Goal: Task Accomplishment & Management: Complete application form

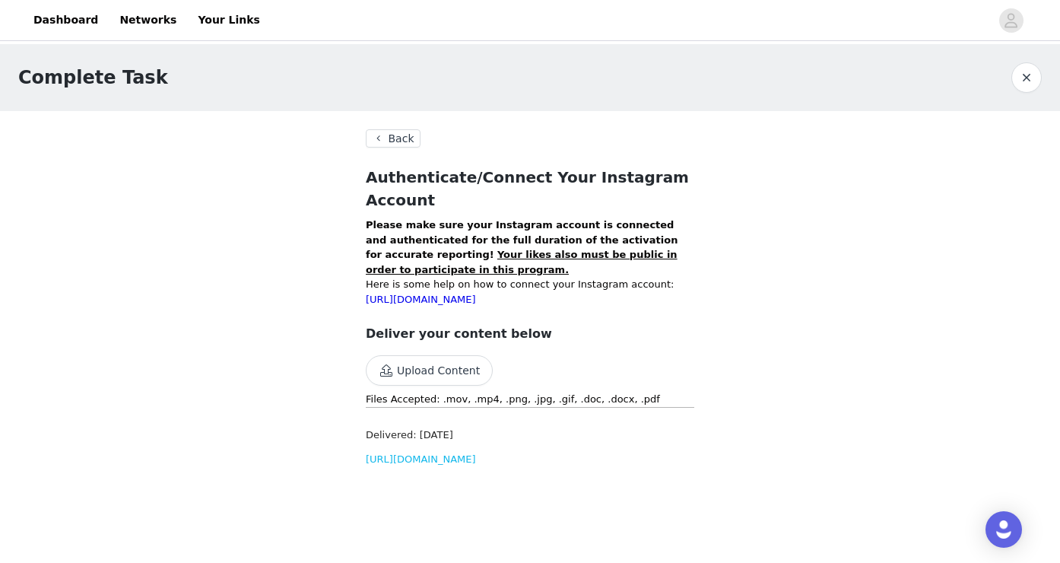
click at [398, 142] on button "Back" at bounding box center [393, 138] width 55 height 18
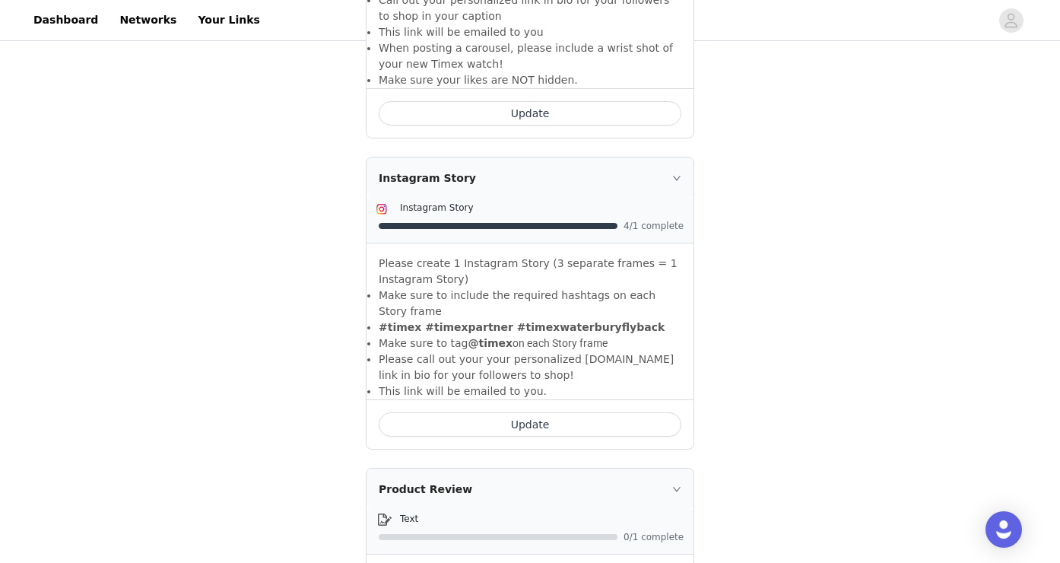
scroll to position [848, 0]
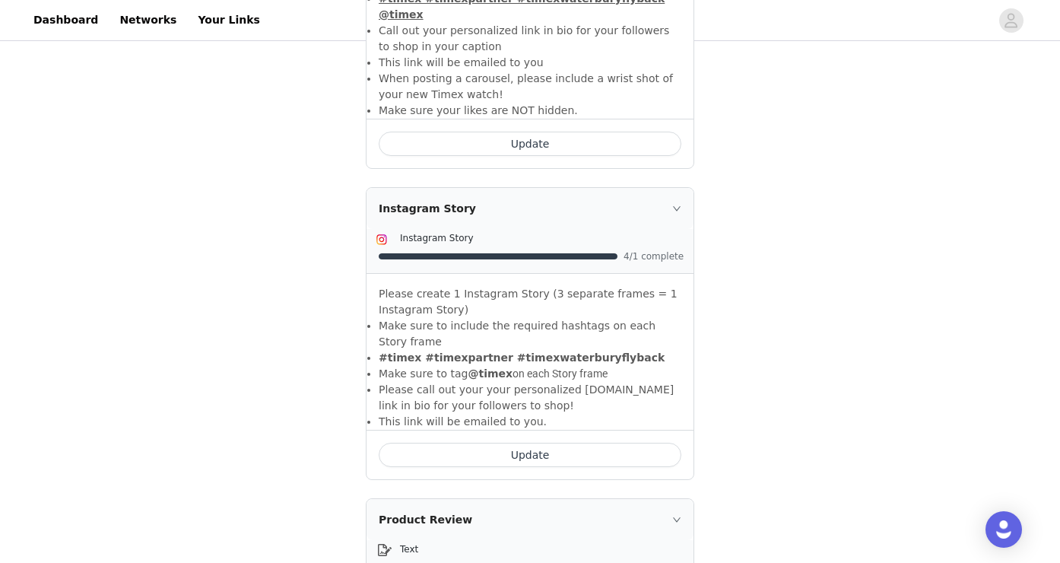
click at [555, 443] on button "Update" at bounding box center [530, 455] width 303 height 24
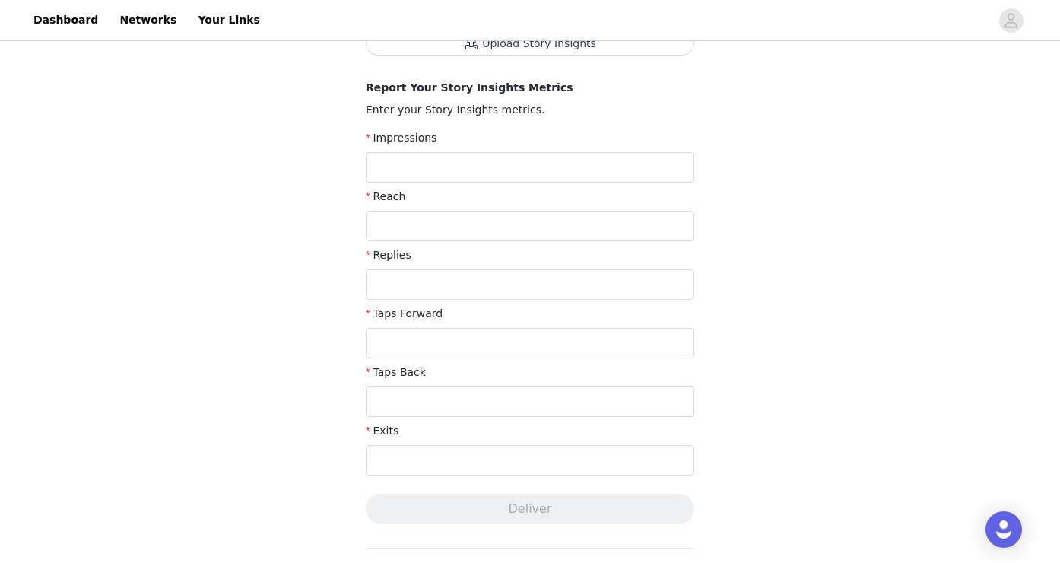
scroll to position [323, 0]
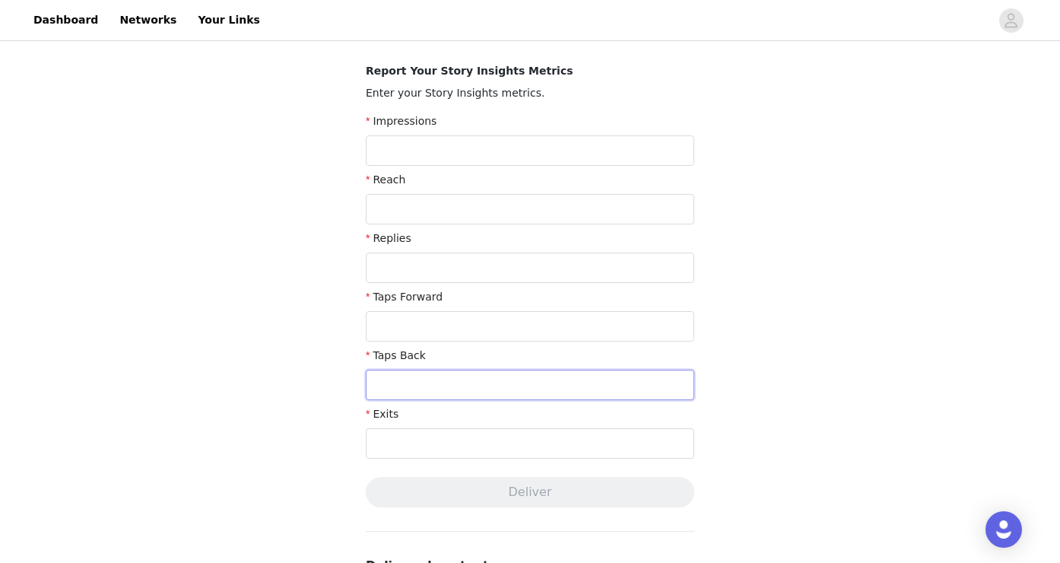
click at [462, 383] on input "text" at bounding box center [530, 385] width 329 height 30
type input "12"
click at [446, 443] on input "text" at bounding box center [530, 443] width 329 height 30
type input "11"
click at [433, 317] on input "text" at bounding box center [530, 326] width 329 height 30
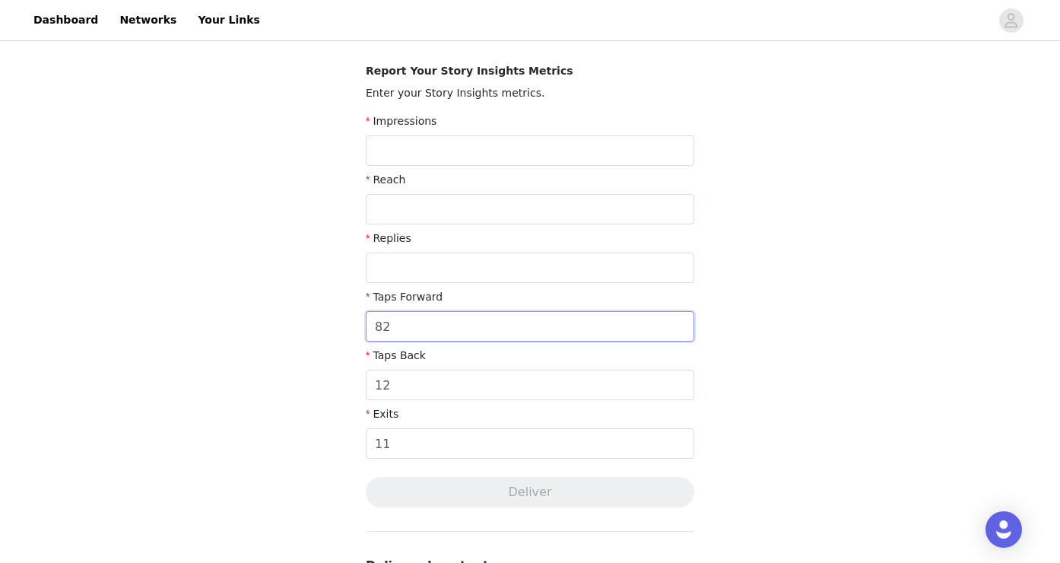
scroll to position [294, 0]
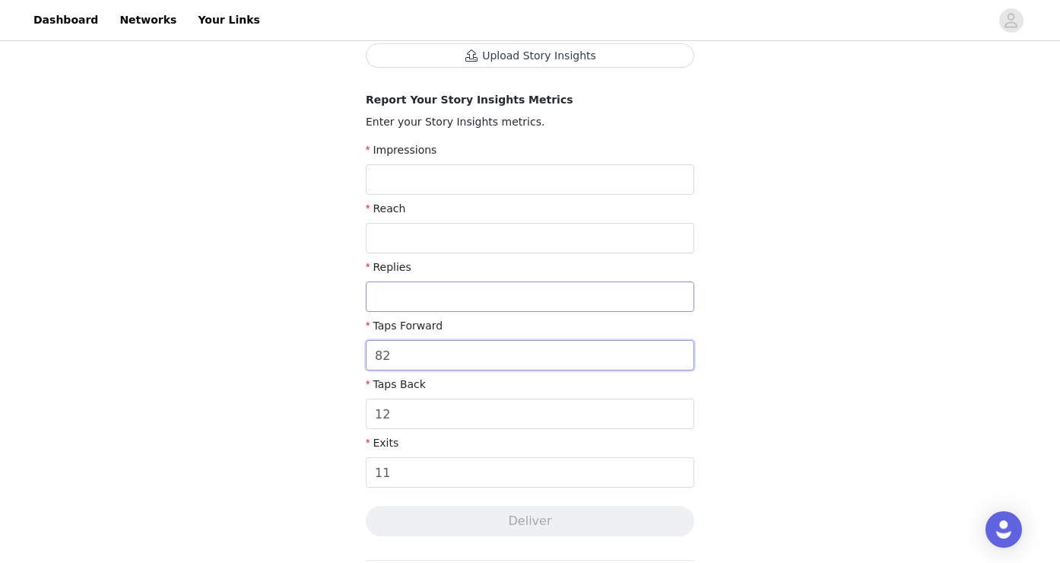
type input "82"
click at [418, 286] on input "text" at bounding box center [530, 296] width 329 height 30
type input "0"
click at [426, 237] on input "text" at bounding box center [530, 238] width 329 height 30
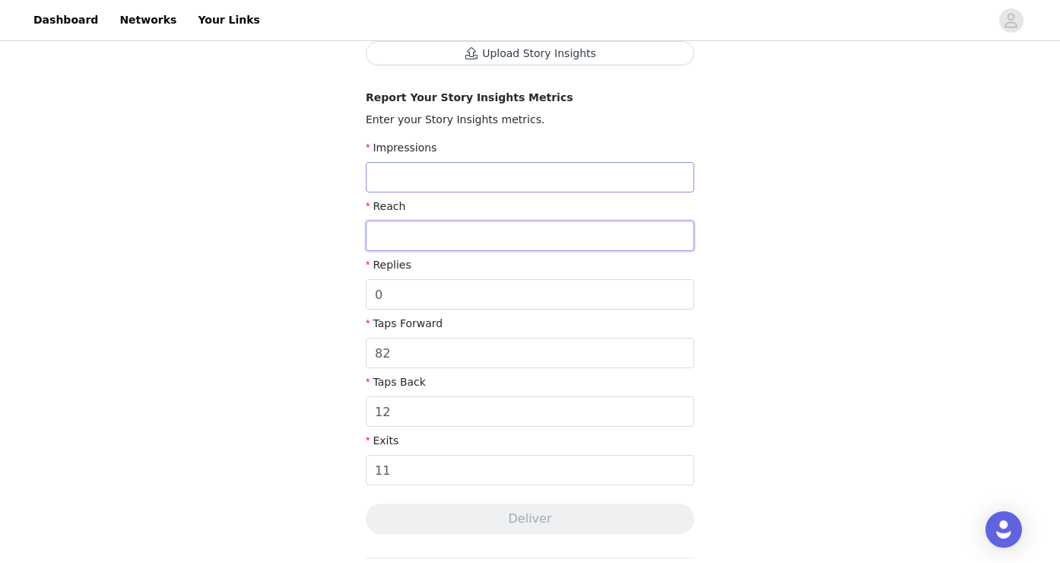
scroll to position [297, 0]
type input "105"
click at [392, 179] on input "text" at bounding box center [530, 176] width 329 height 30
type input "119"
click at [774, 329] on div "Complete Task Back Your media has been delivered. Once your story ends, click "…" at bounding box center [530, 471] width 1060 height 1448
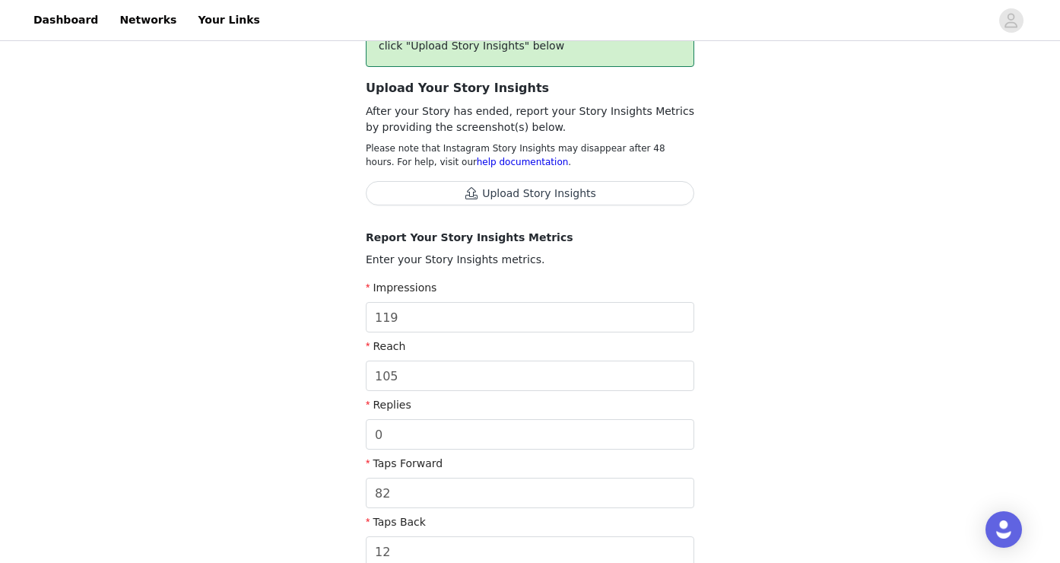
scroll to position [88, 0]
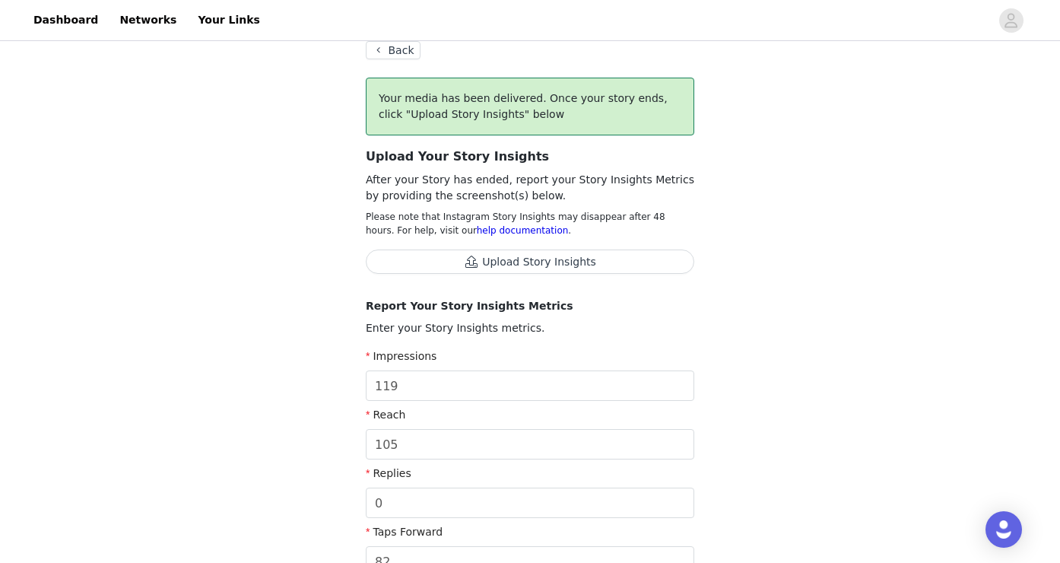
click at [564, 260] on button "Upload Story Insights" at bounding box center [530, 261] width 329 height 24
click at [572, 258] on button "Upload Story Insights" at bounding box center [530, 261] width 329 height 24
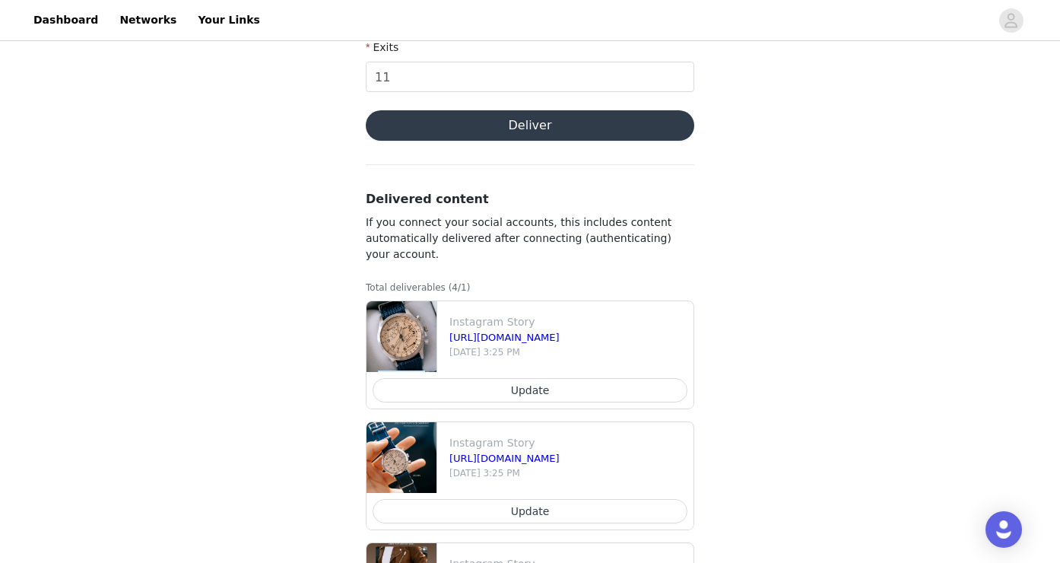
scroll to position [754, 0]
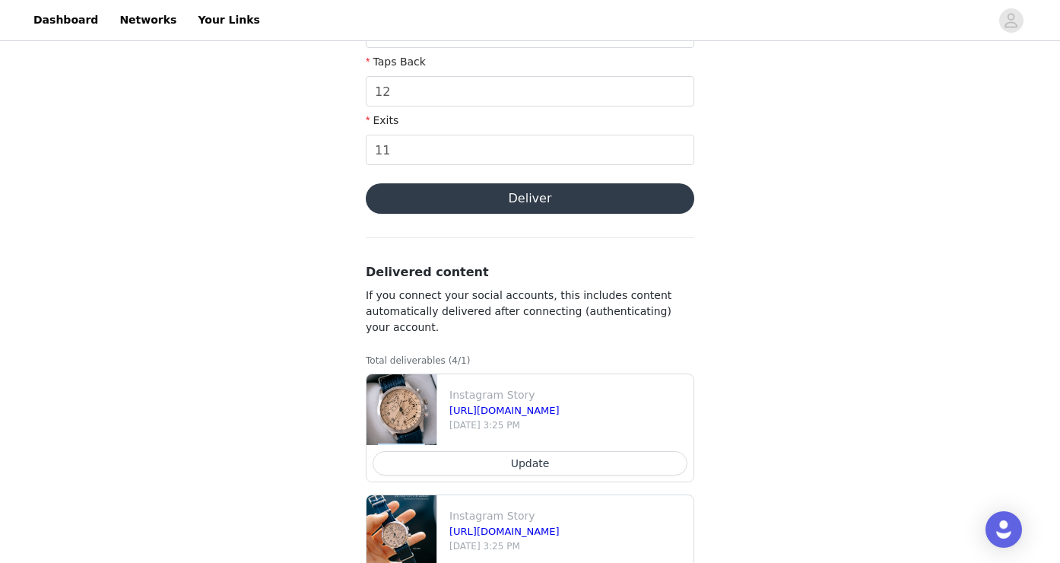
click at [554, 199] on button "Deliver" at bounding box center [530, 198] width 329 height 30
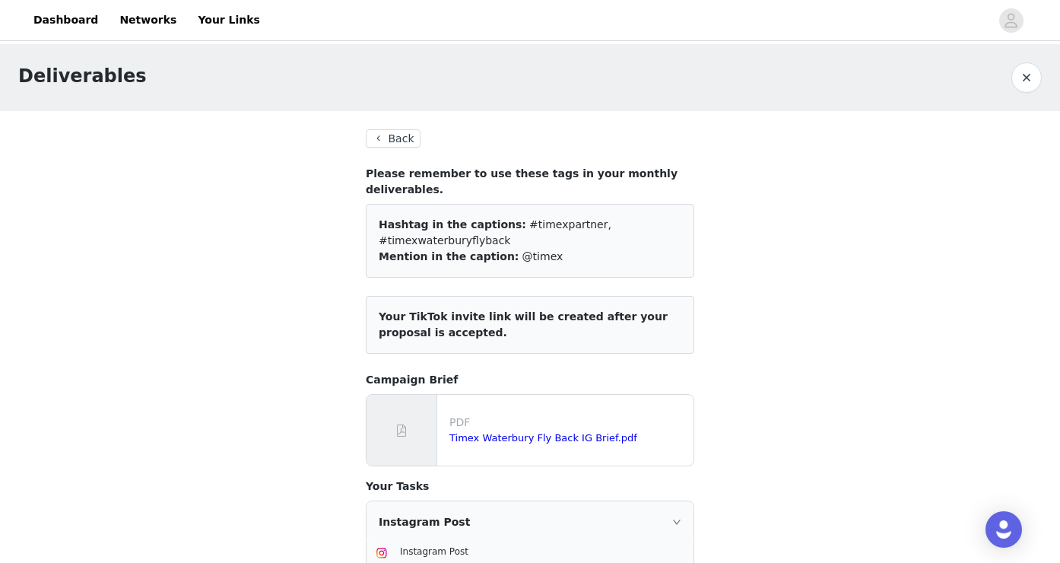
click at [389, 135] on button "Back" at bounding box center [393, 138] width 55 height 18
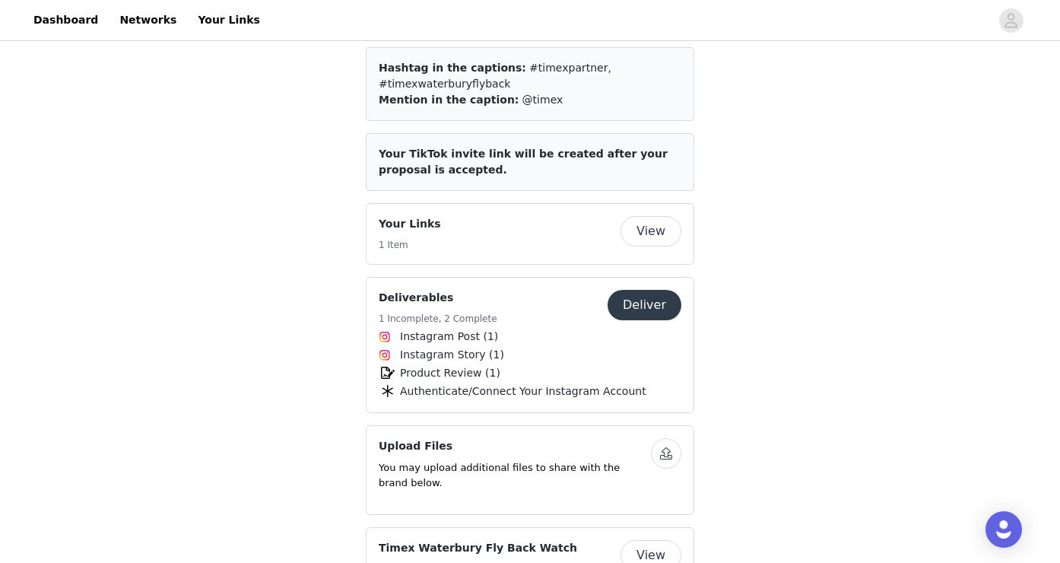
scroll to position [673, 0]
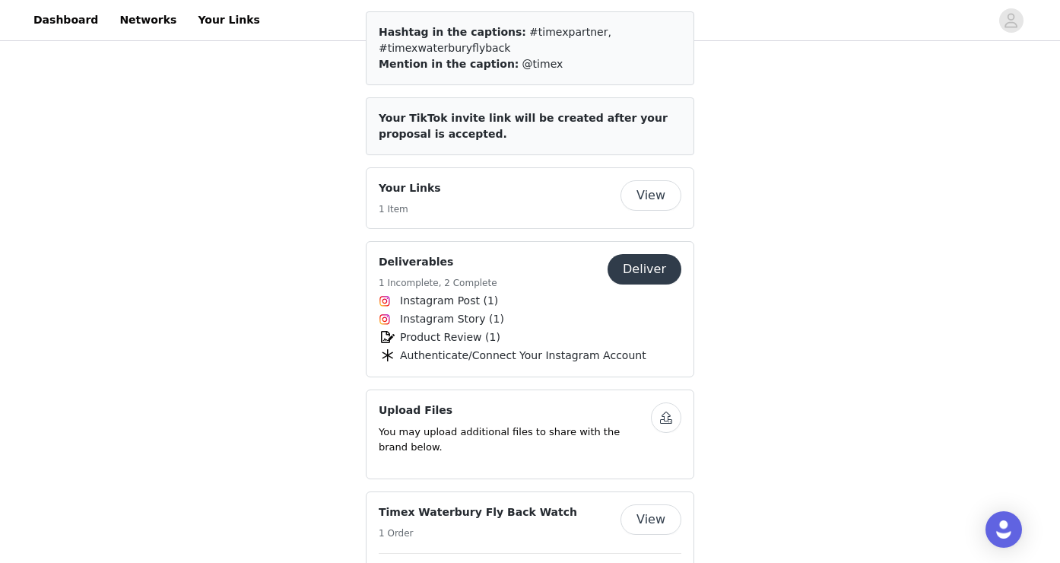
click at [661, 255] on button "Deliver" at bounding box center [645, 269] width 74 height 30
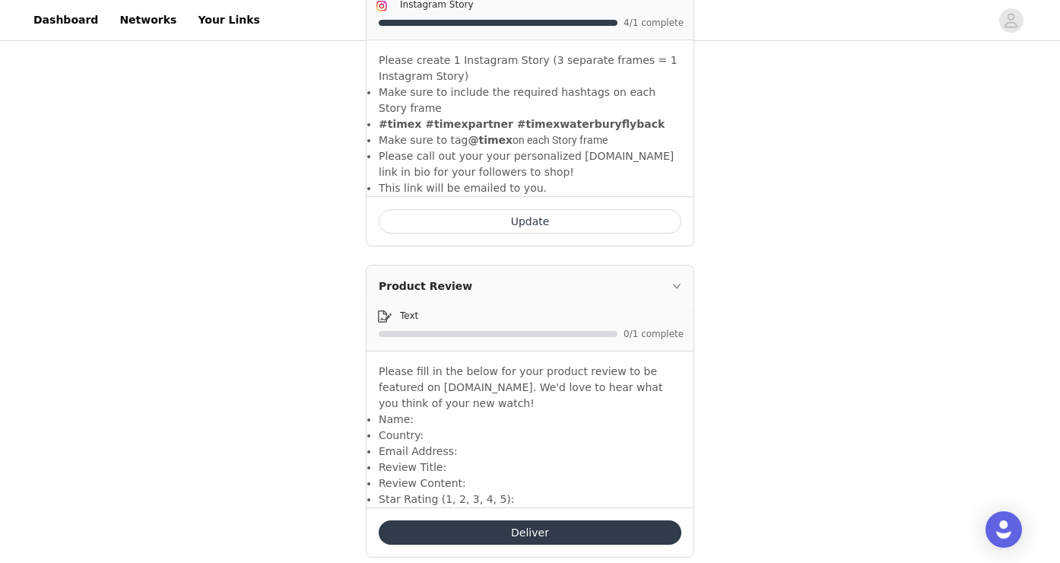
scroll to position [1067, 0]
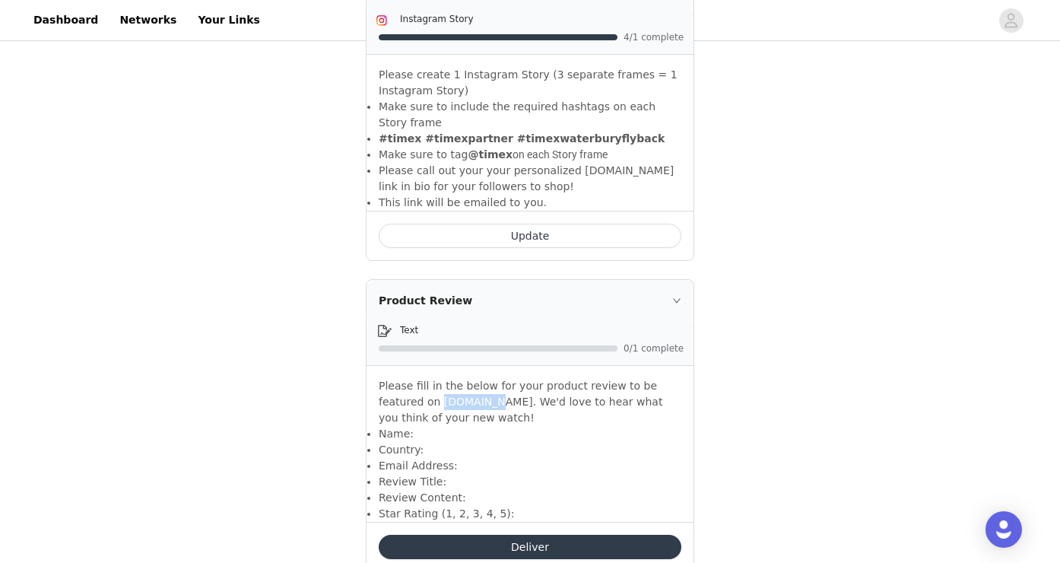
drag, startPoint x: 396, startPoint y: 368, endPoint x: 445, endPoint y: 368, distance: 49.4
click at [445, 378] on p "Please fill in the below for your product review to be featured on [DOMAIN_NAME…" at bounding box center [530, 402] width 303 height 48
copy p "Timex.com"
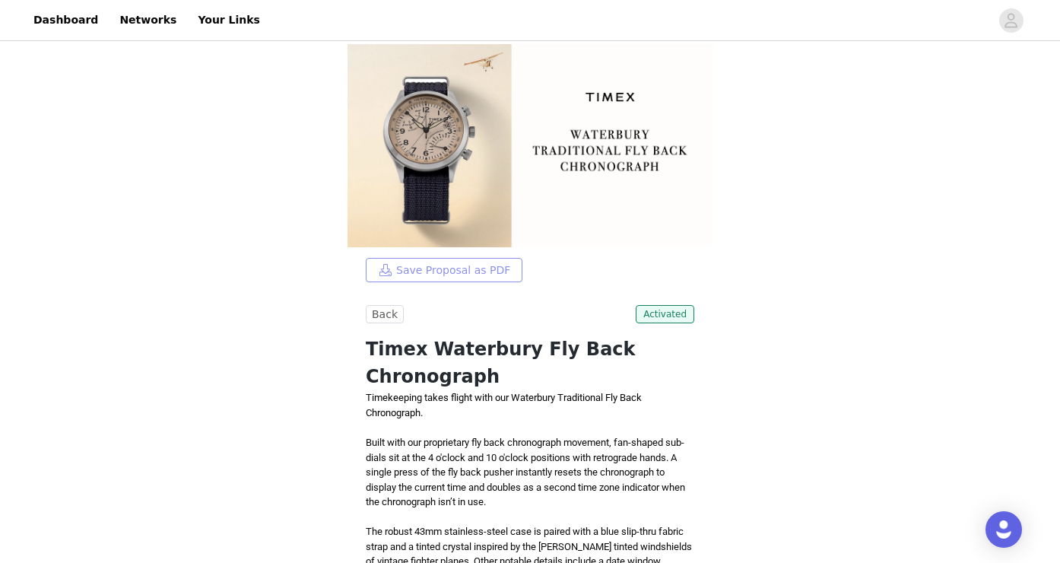
click at [504, 268] on button "Save Proposal as PDF" at bounding box center [444, 270] width 157 height 24
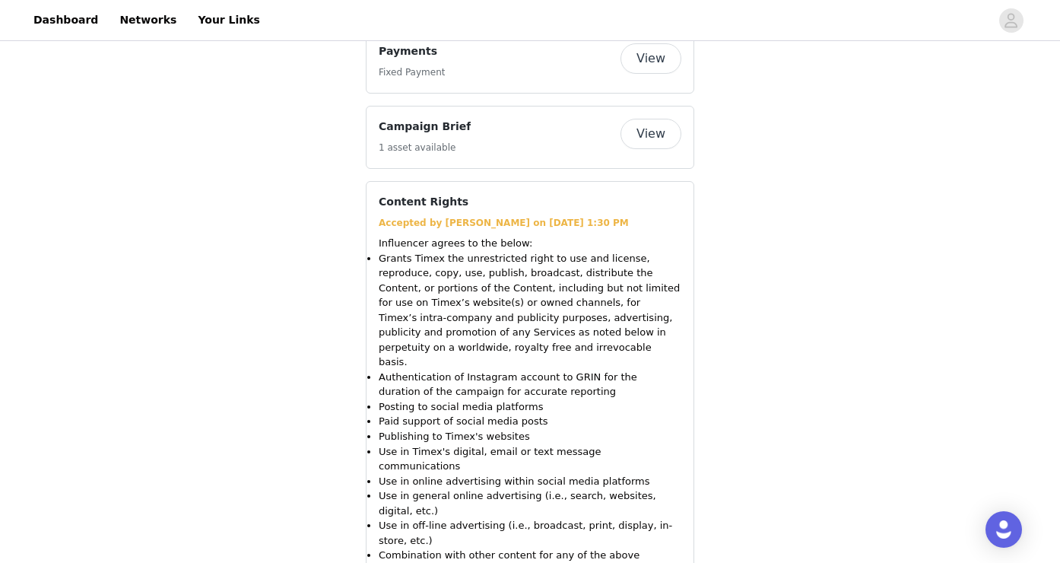
scroll to position [1425, 0]
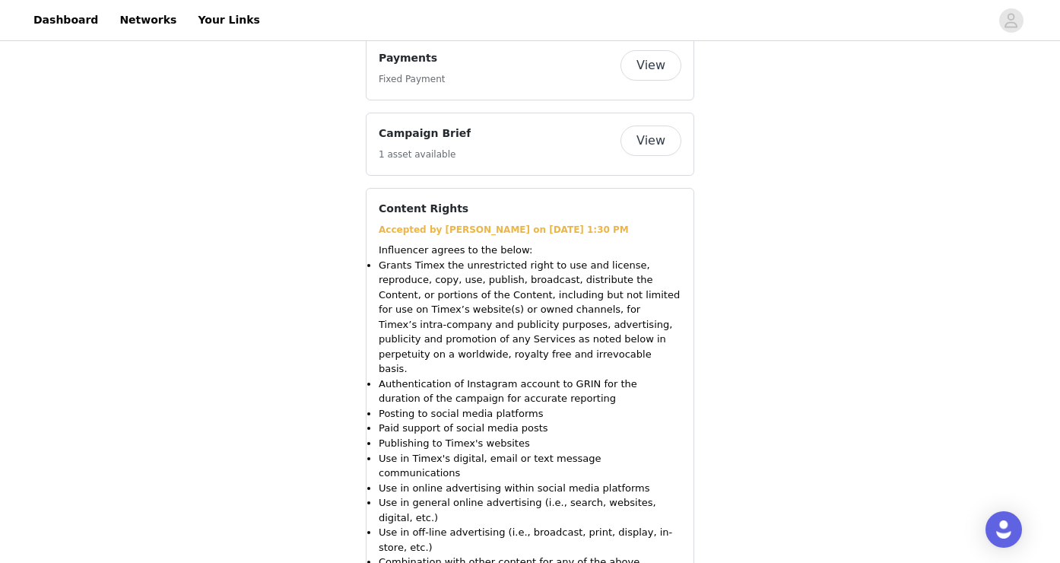
click at [656, 125] on button "View" at bounding box center [651, 140] width 61 height 30
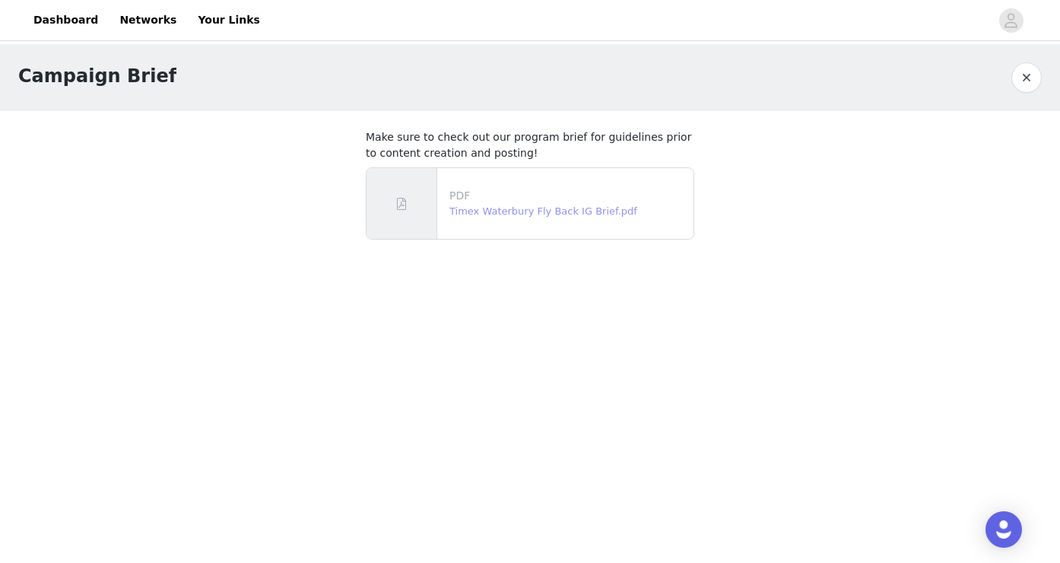
click at [574, 209] on link "Timex Waterbury Fly Back IG Brief.pdf" at bounding box center [544, 210] width 188 height 11
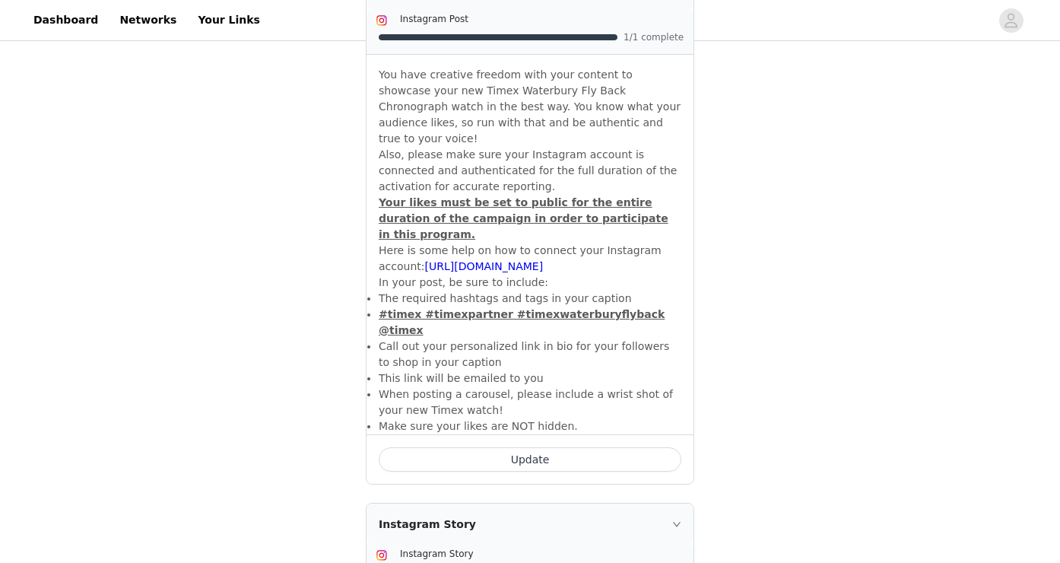
scroll to position [1067, 0]
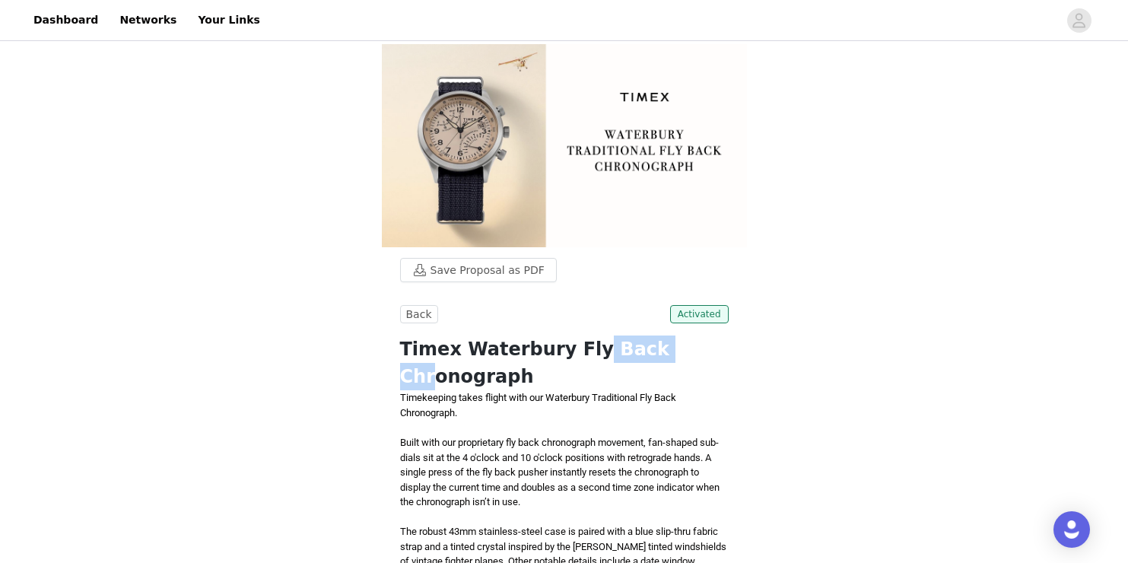
drag, startPoint x: 454, startPoint y: 348, endPoint x: 540, endPoint y: 347, distance: 85.9
click at [540, 347] on h1 "Timex Waterbury Fly Back Chronograph" at bounding box center [564, 362] width 329 height 55
copy h1 "Waterbury"
drag, startPoint x: 402, startPoint y: 352, endPoint x: 729, endPoint y: 348, distance: 326.3
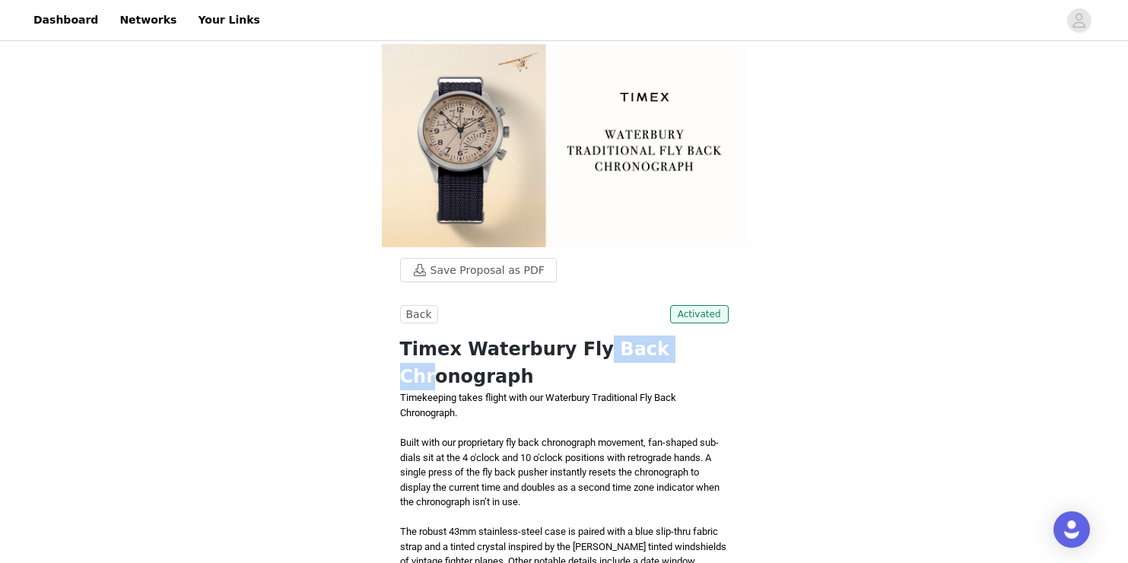
copy h1 "Timex Waterbury Fly Back Chronograph"
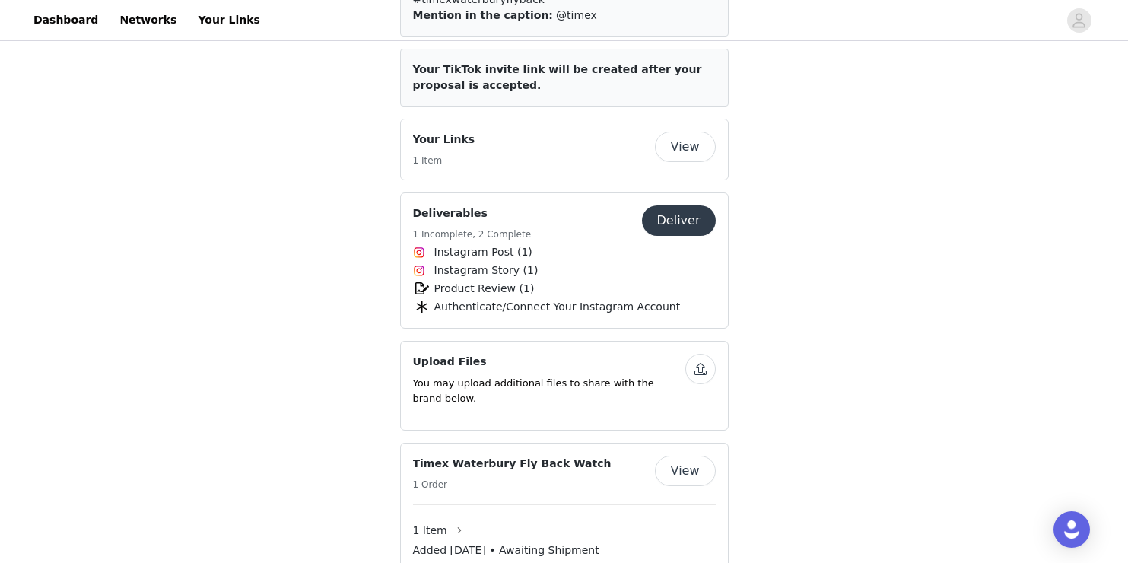
scroll to position [666, 0]
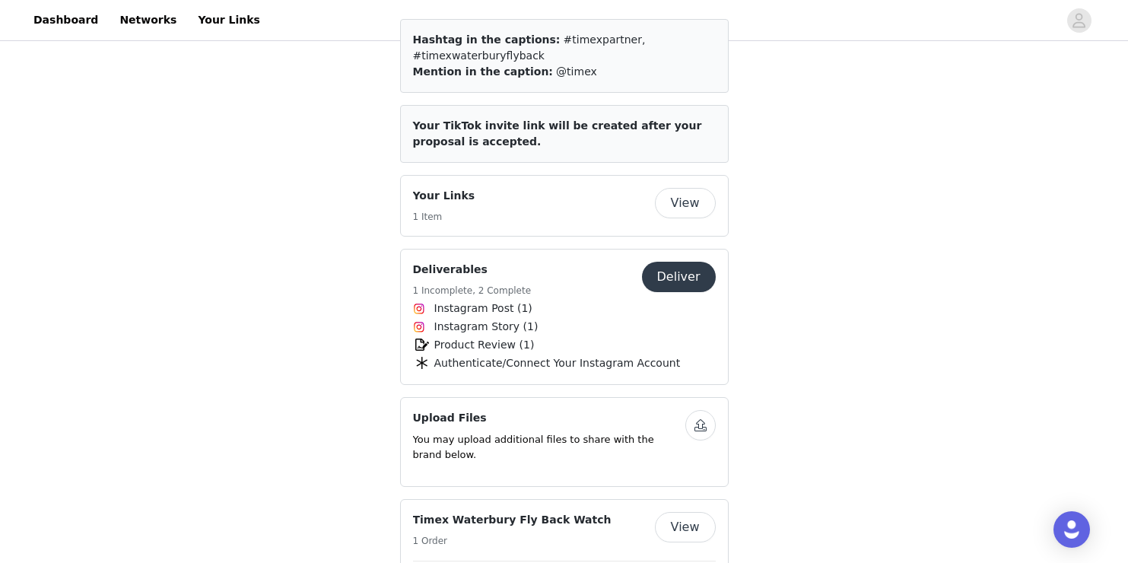
click at [691, 264] on button "Deliver" at bounding box center [679, 277] width 74 height 30
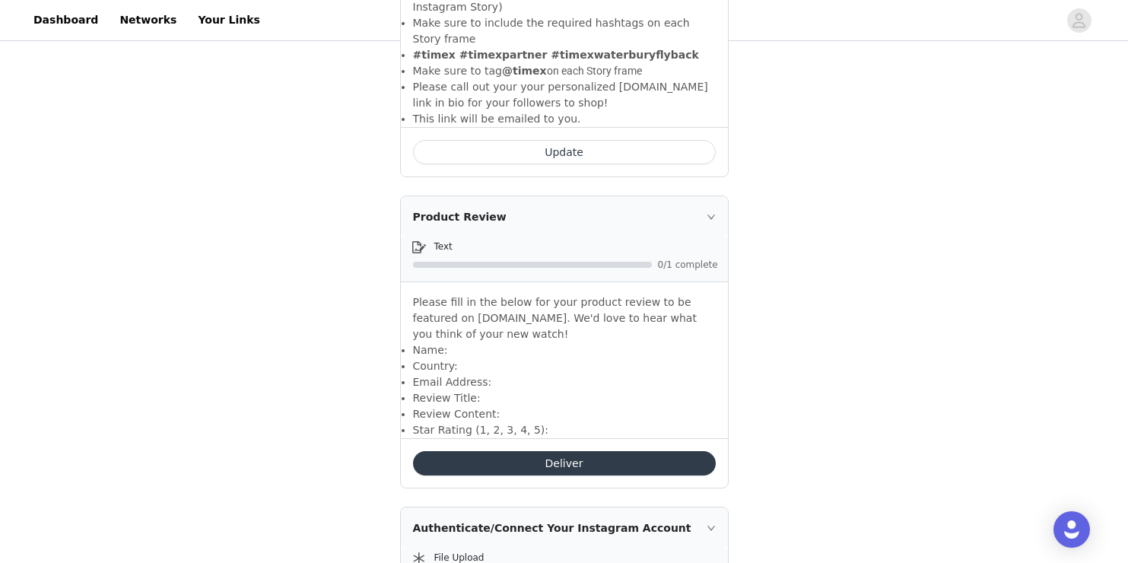
scroll to position [1169, 0]
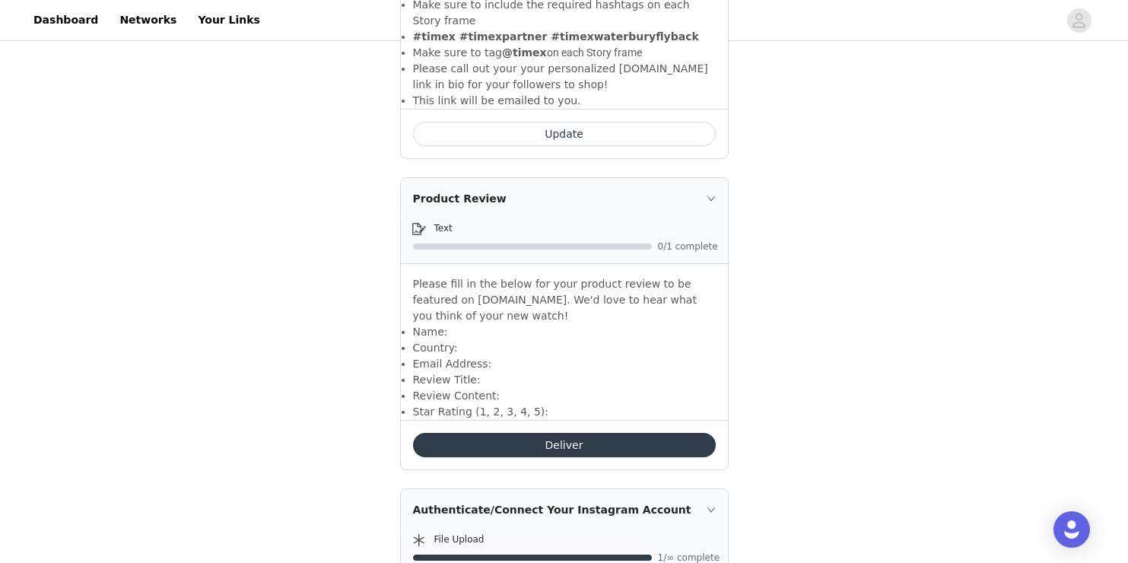
click at [554, 433] on button "Deliver" at bounding box center [564, 445] width 303 height 24
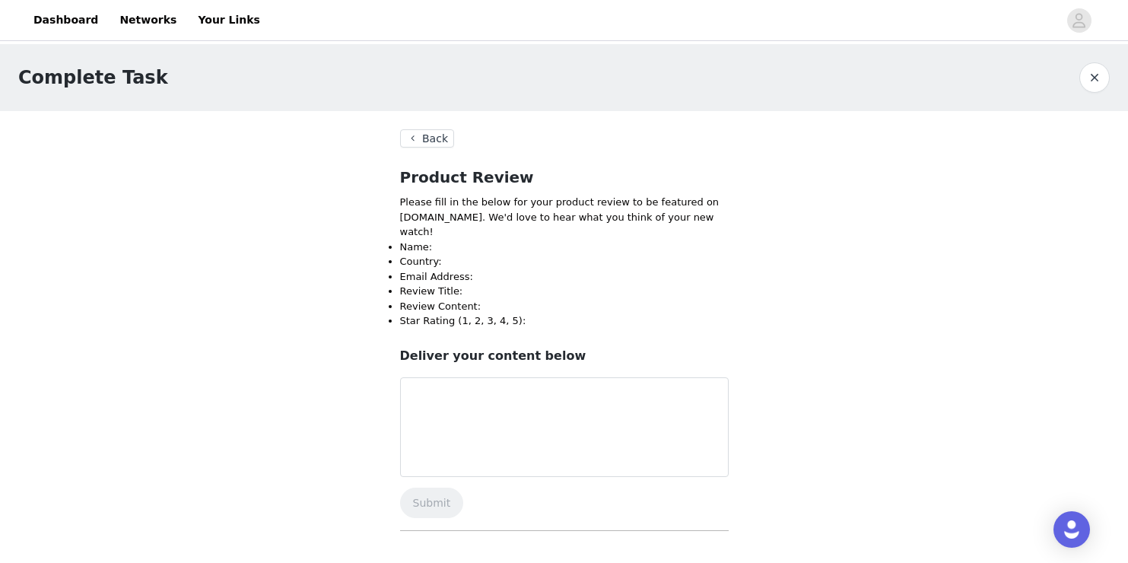
drag, startPoint x: 524, startPoint y: 307, endPoint x: 399, endPoint y: 235, distance: 143.8
click at [400, 240] on ul "Name: Country: Email Address: Review Title: Review Content: Star Rating (1, 2, …" at bounding box center [564, 284] width 329 height 89
copy ul "Name: Country: Email Address: Review Title: Review Content: Star Rating (1, 2, …"
click at [447, 425] on textarea at bounding box center [564, 427] width 329 height 100
paste textarea "Name: Matteo Country: Canada Email Address: mr.matteocaprio@gmail.com Review Ti…"
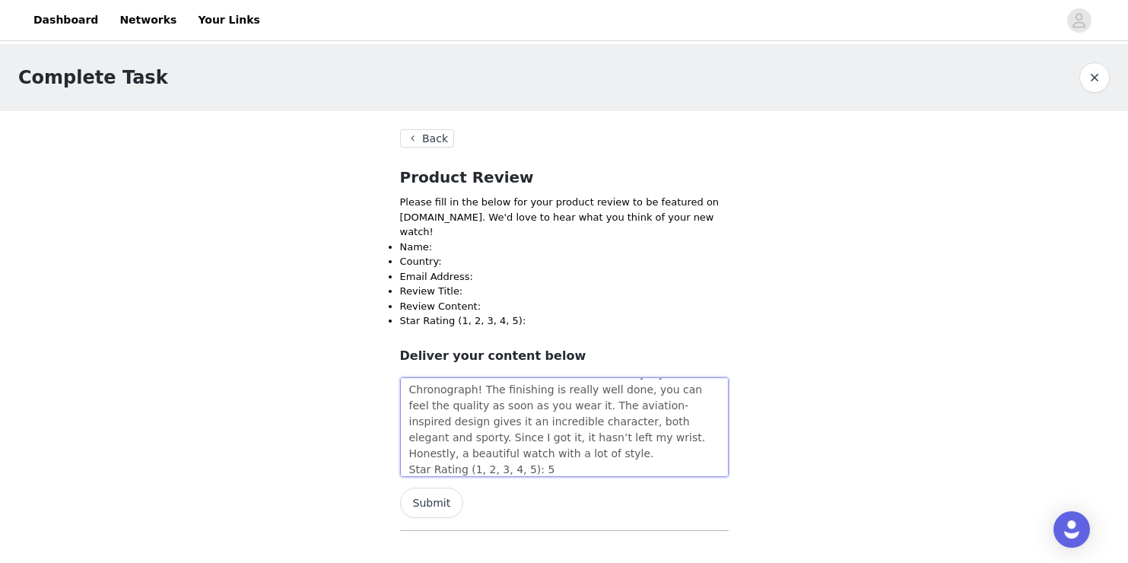
scroll to position [84, 0]
type textarea "Name: Matteo Country: Canada Email Address: mr.matteocaprio@gmail.com Review Ti…"
click at [434, 489] on button "Submit" at bounding box center [432, 503] width 64 height 30
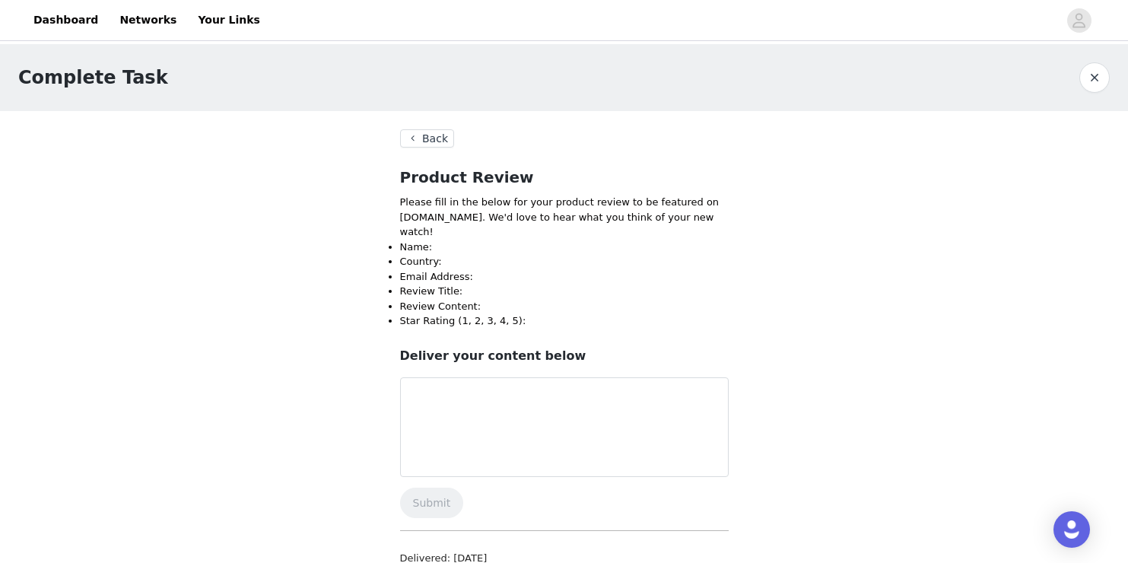
click at [437, 140] on button "Back" at bounding box center [427, 138] width 55 height 18
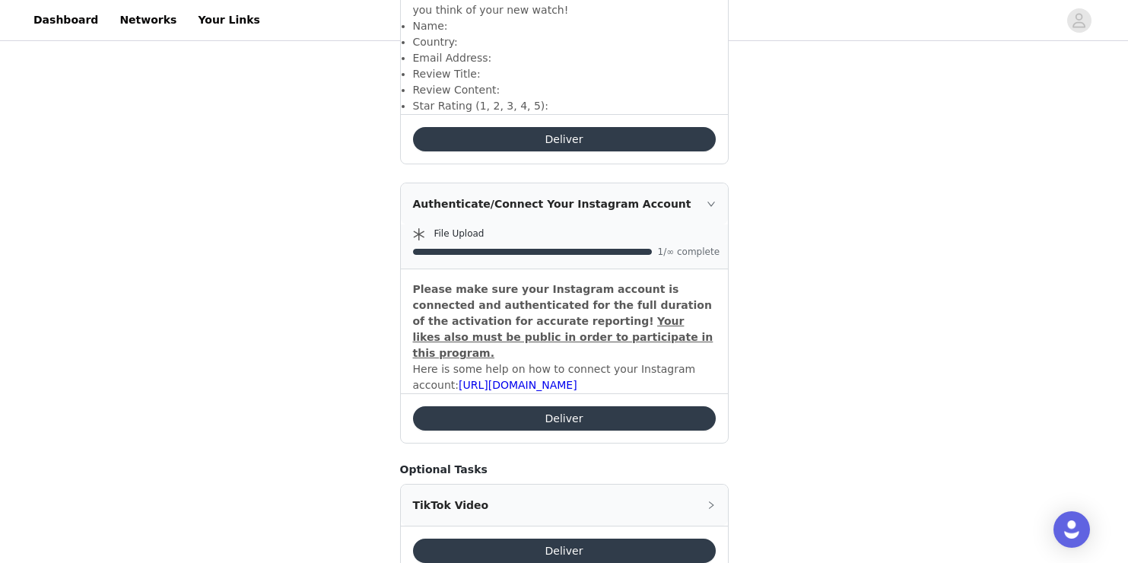
scroll to position [1492, 0]
